Goal: Browse casually

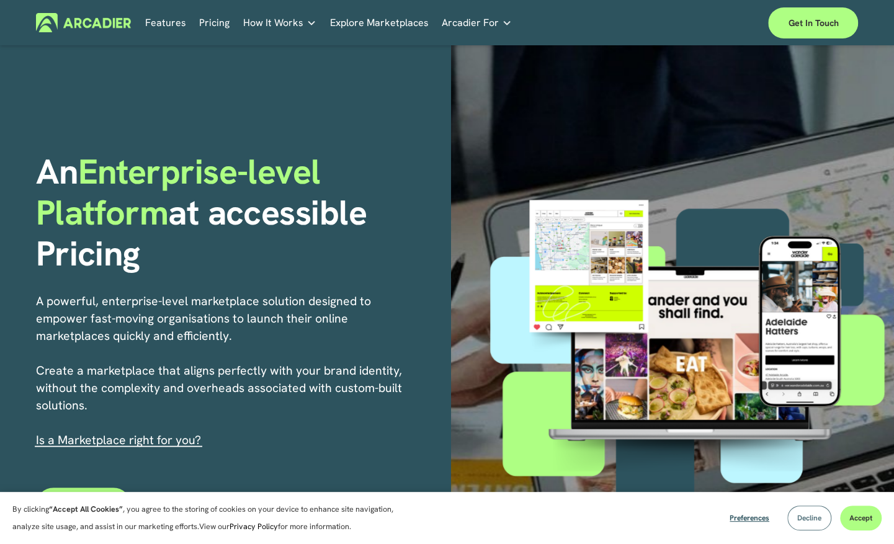
click at [812, 523] on span "Decline" at bounding box center [810, 518] width 24 height 10
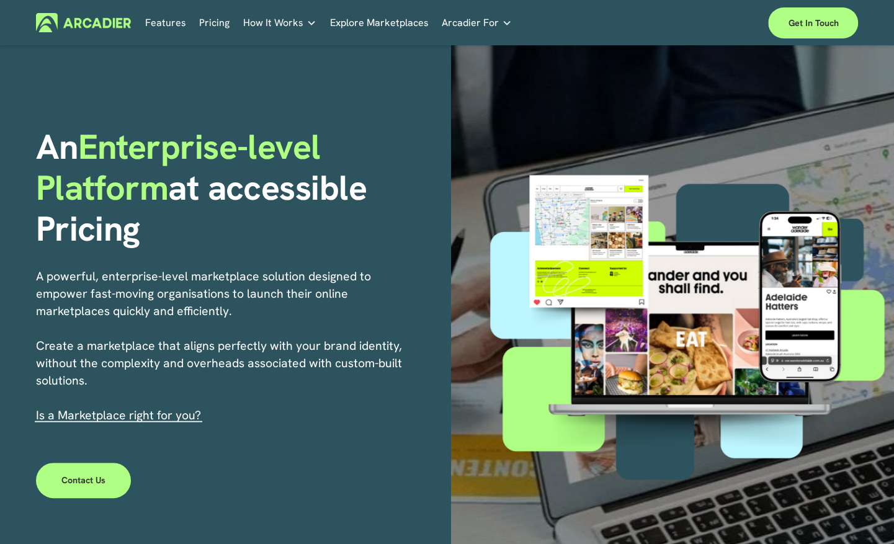
scroll to position [87, 0]
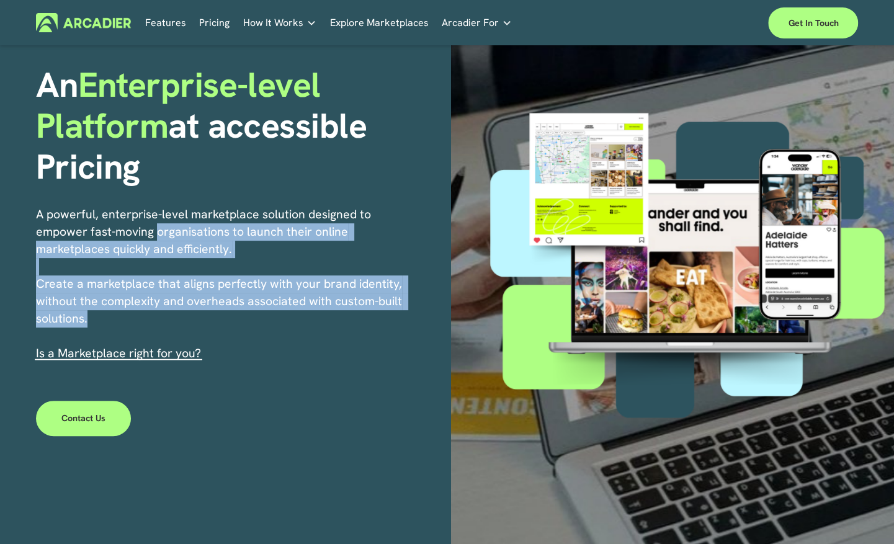
drag, startPoint x: 319, startPoint y: 322, endPoint x: 160, endPoint y: 228, distance: 184.7
click at [160, 228] on p "A powerful, enterprise-level marketplace solution designed to empower fast-movi…" at bounding box center [222, 284] width 372 height 156
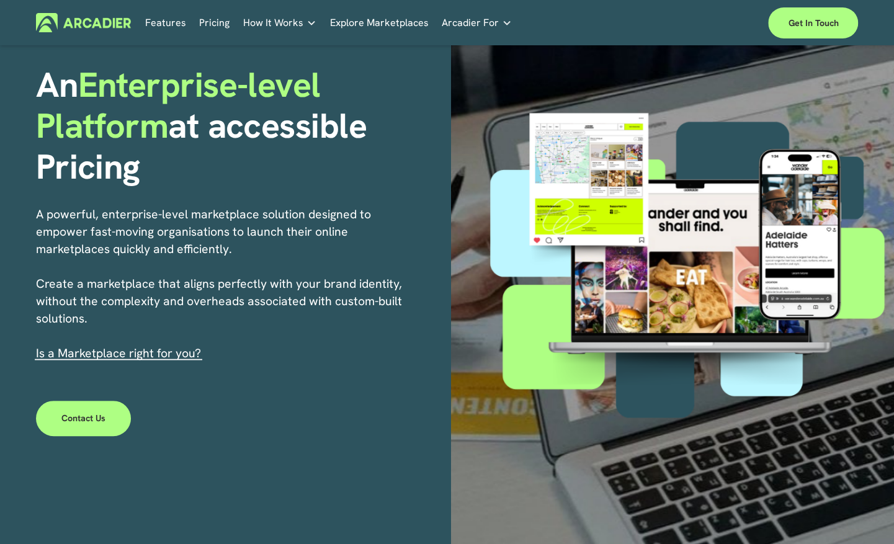
click at [161, 215] on p "A powerful, enterprise-level marketplace solution designed to empower fast-movi…" at bounding box center [222, 284] width 372 height 156
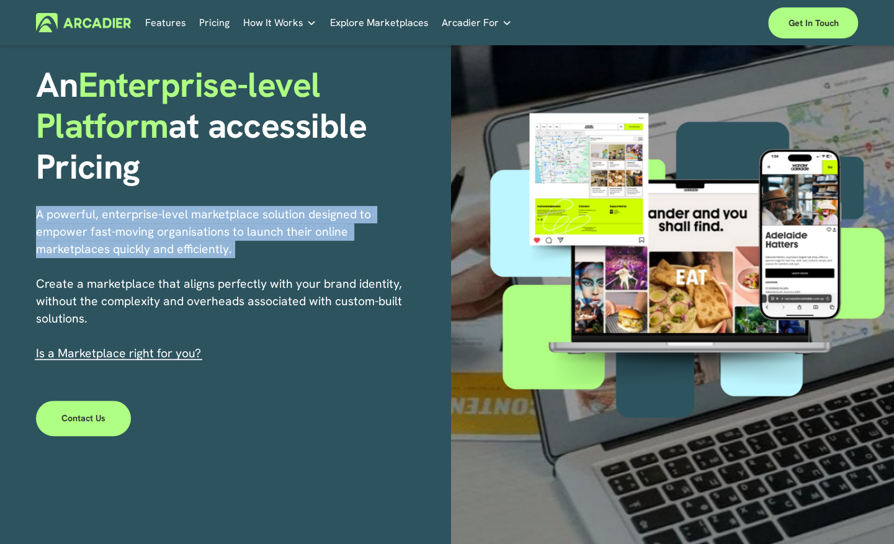
click at [161, 215] on p "A powerful, enterprise-level marketplace solution designed to empower fast-movi…" at bounding box center [222, 284] width 372 height 156
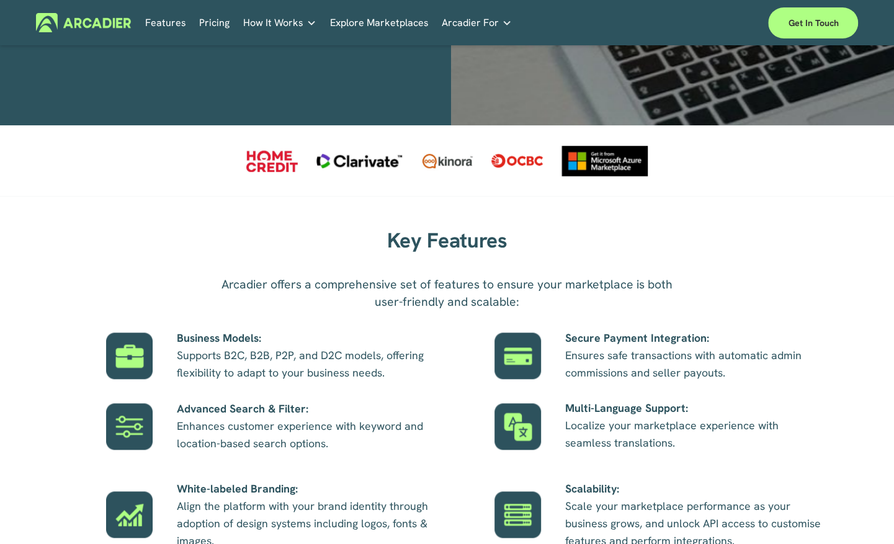
scroll to position [583, 0]
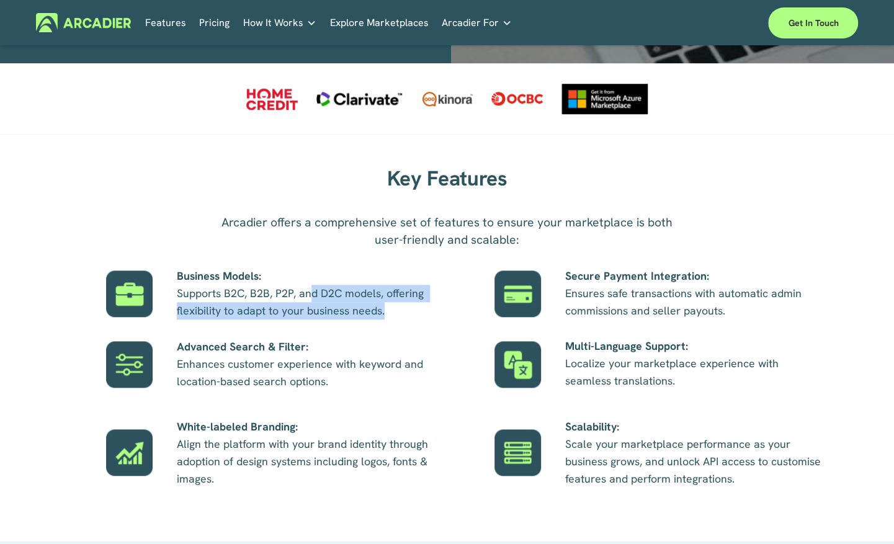
drag, startPoint x: 405, startPoint y: 323, endPoint x: 310, endPoint y: 296, distance: 98.8
click at [310, 296] on p "Business Models: Supports B2C, B2B, P2P, and D2C models, offering flexibility t…" at bounding box center [306, 294] width 258 height 52
click at [343, 304] on p "Business Models: Supports B2C, B2B, P2P, and D2C models, offering flexibility t…" at bounding box center [306, 294] width 258 height 52
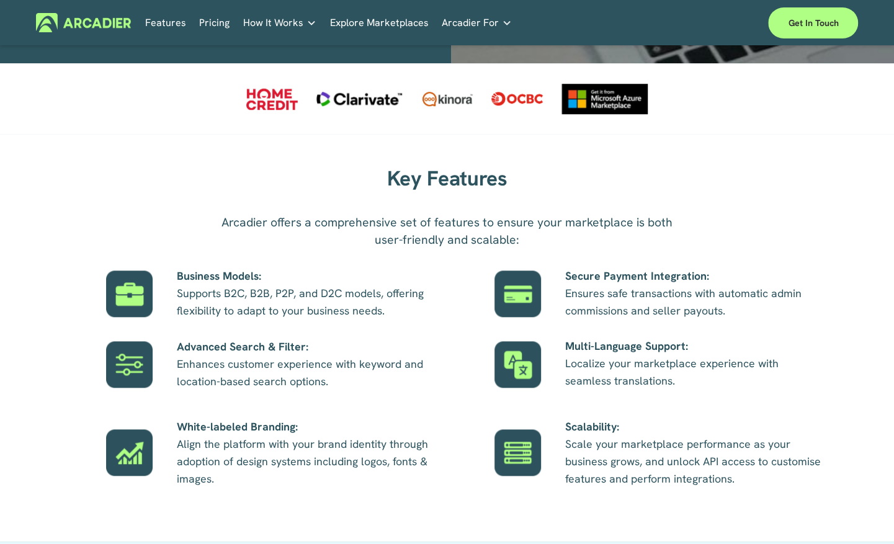
drag, startPoint x: 343, startPoint y: 304, endPoint x: 276, endPoint y: 306, distance: 67.1
click at [276, 306] on p "Business Models: Supports B2C, B2B, P2P, and D2C models, offering flexibility t…" at bounding box center [306, 294] width 258 height 52
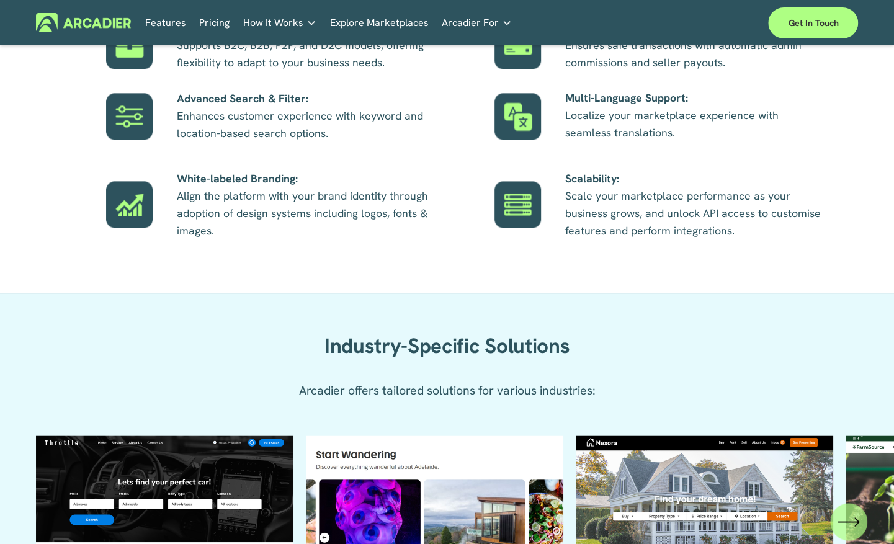
scroll to position [1080, 0]
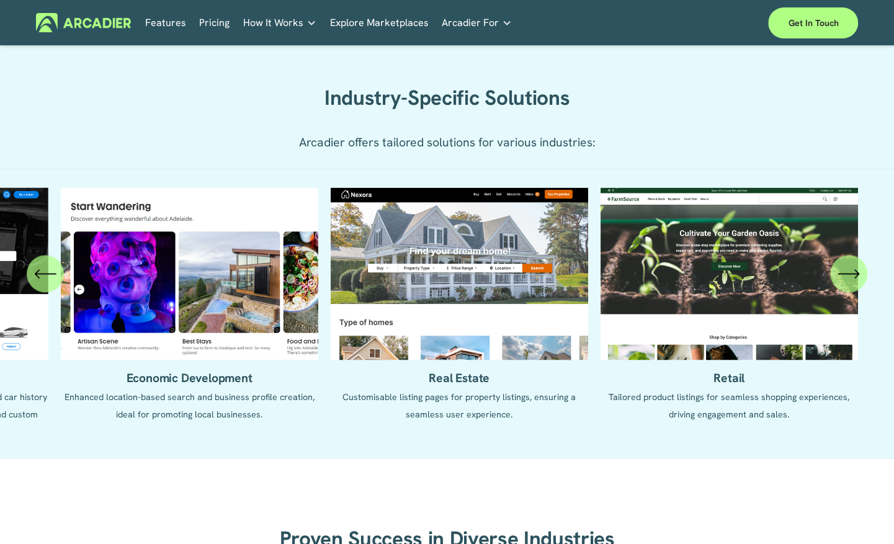
drag, startPoint x: 660, startPoint y: 343, endPoint x: 213, endPoint y: 290, distance: 450.5
click at [213, 290] on ul "Automotive Enhanced listing pages with VIN lookup features and car history repo…" at bounding box center [447, 313] width 823 height 253
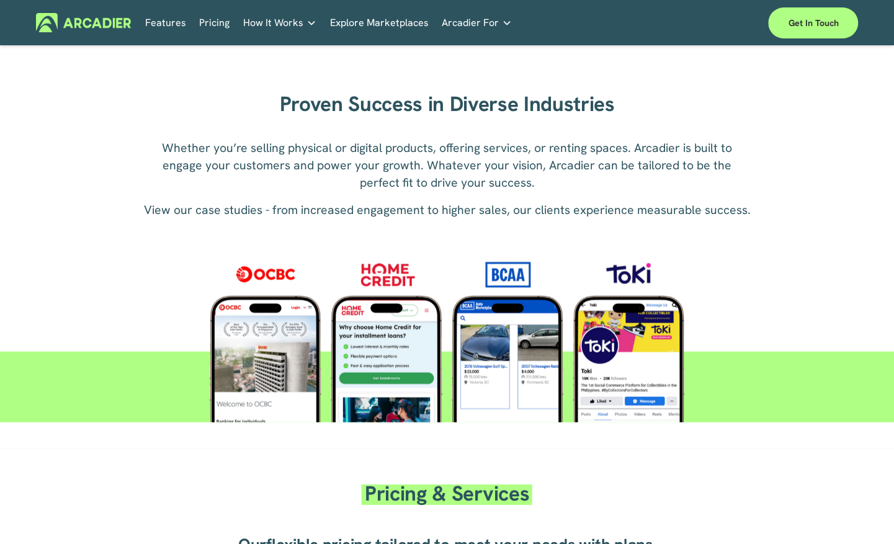
scroll to position [1576, 0]
